Goal: Navigation & Orientation: Find specific page/section

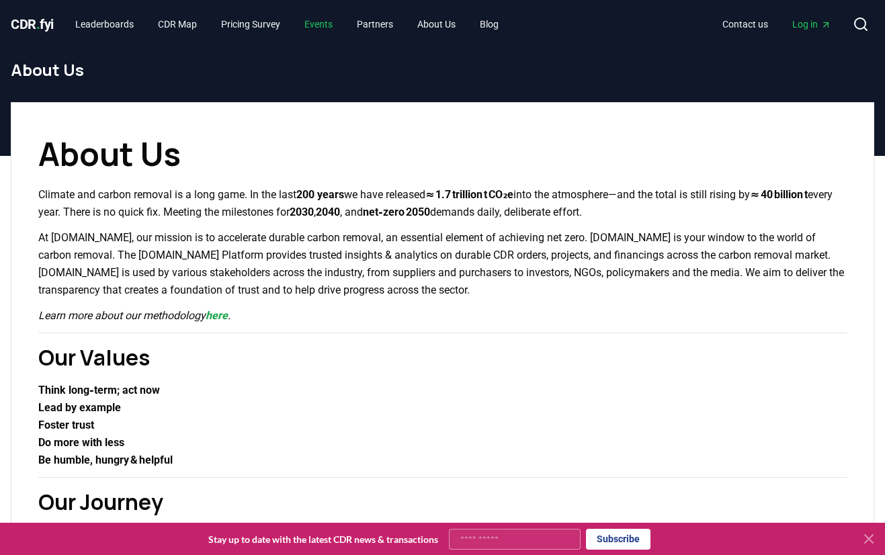
click at [335, 26] on link "Events" at bounding box center [319, 24] width 50 height 24
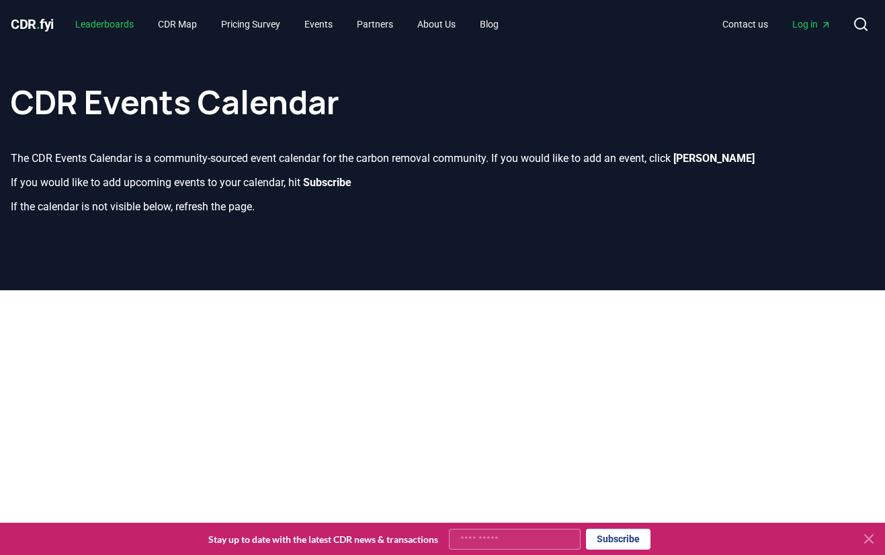
click at [104, 28] on link "Leaderboards" at bounding box center [105, 24] width 80 height 24
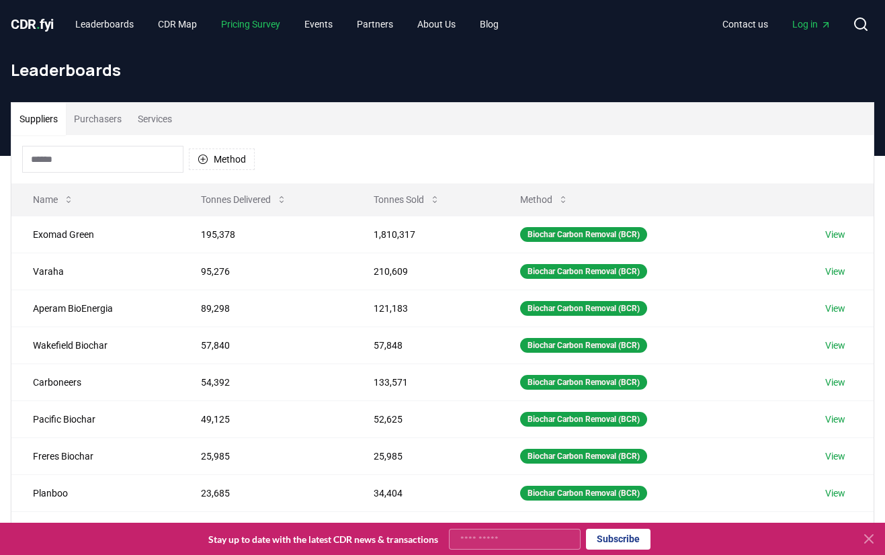
click at [258, 28] on link "Pricing Survey" at bounding box center [250, 24] width 81 height 24
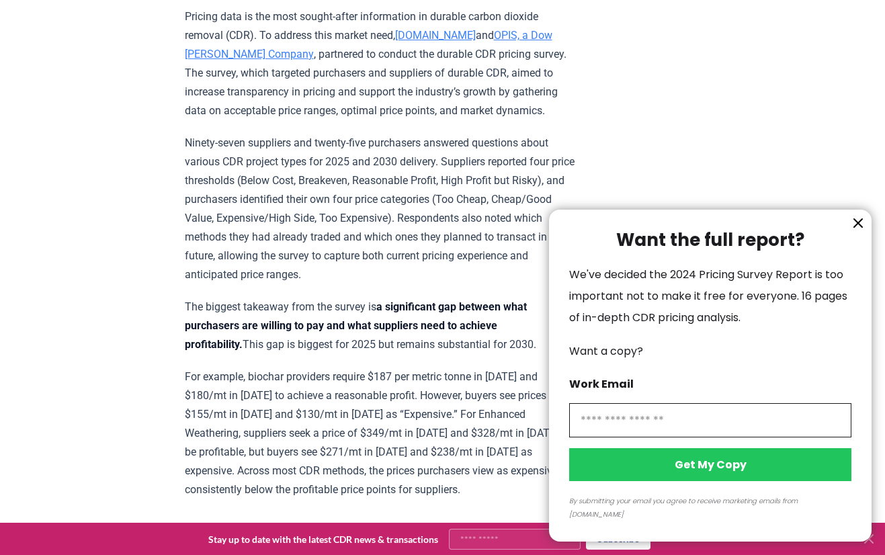
scroll to position [538, 0]
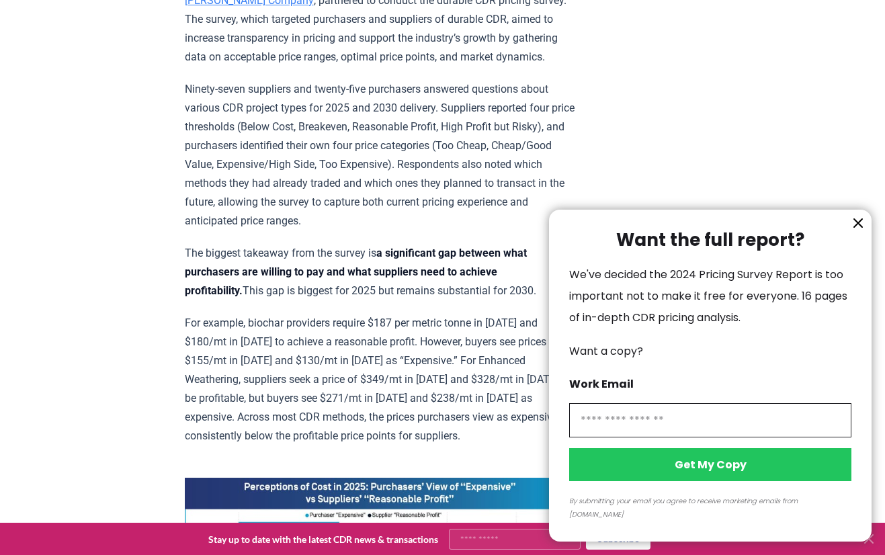
click at [857, 231] on icon "information" at bounding box center [858, 223] width 16 height 16
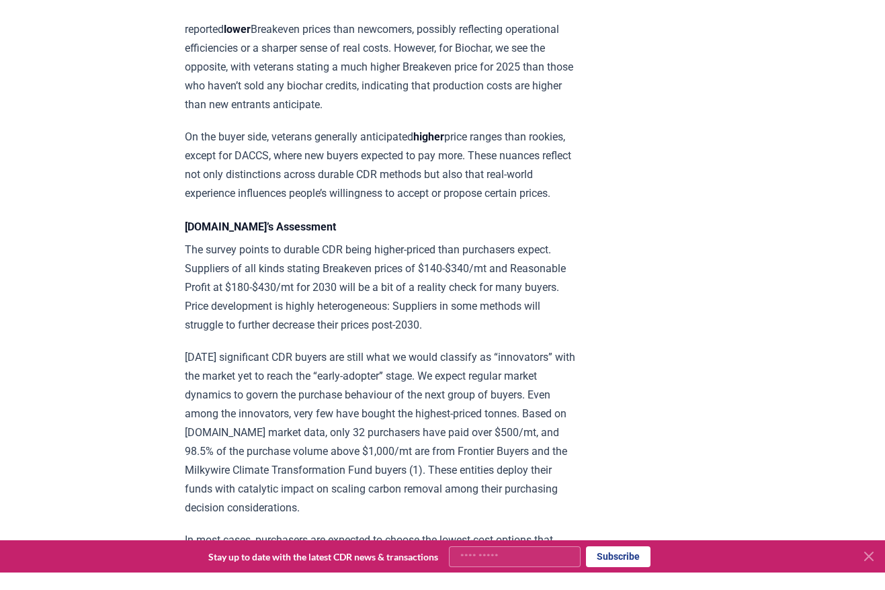
scroll to position [1680, 0]
